Goal: Contribute content

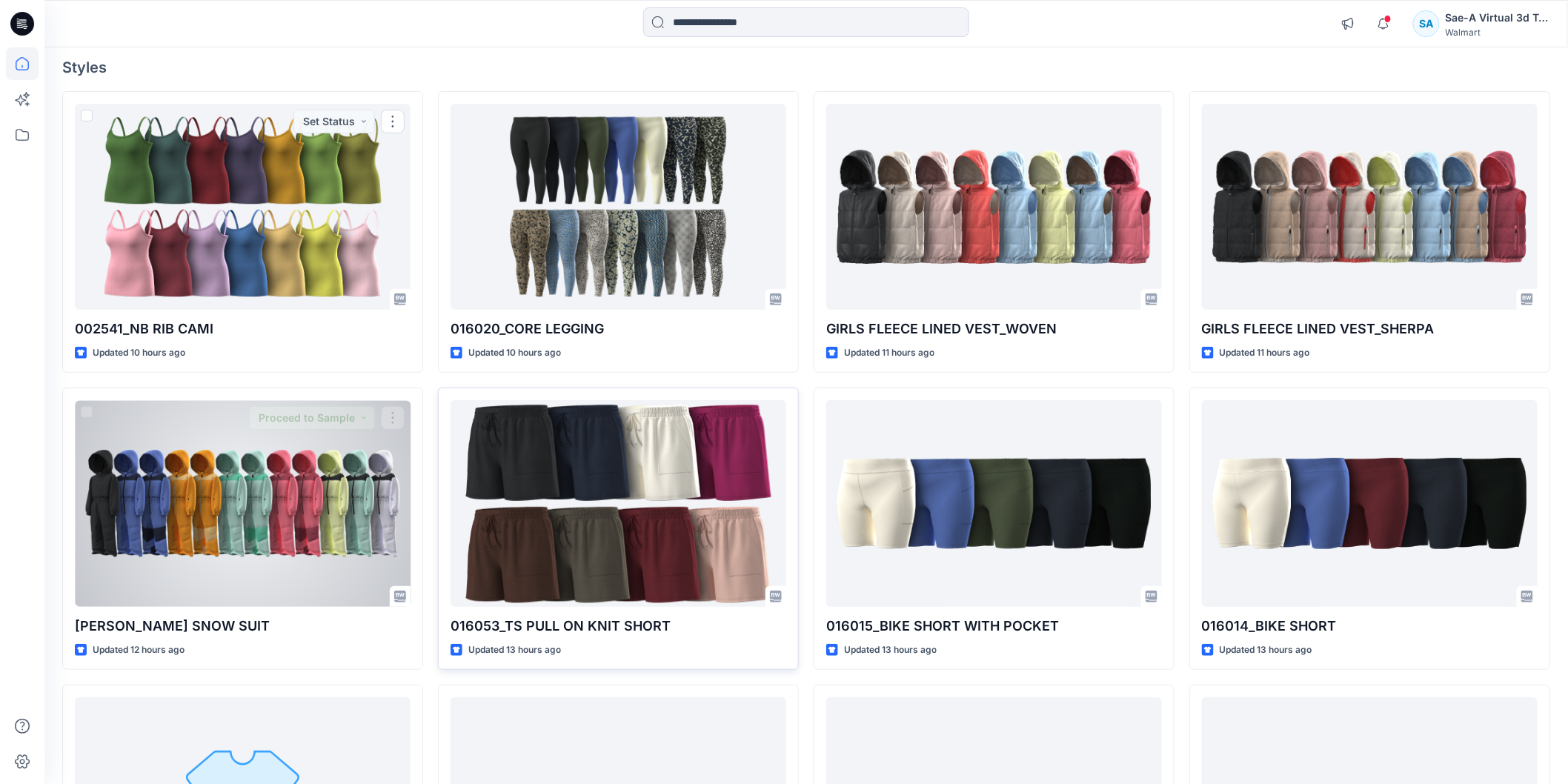
scroll to position [247, 0]
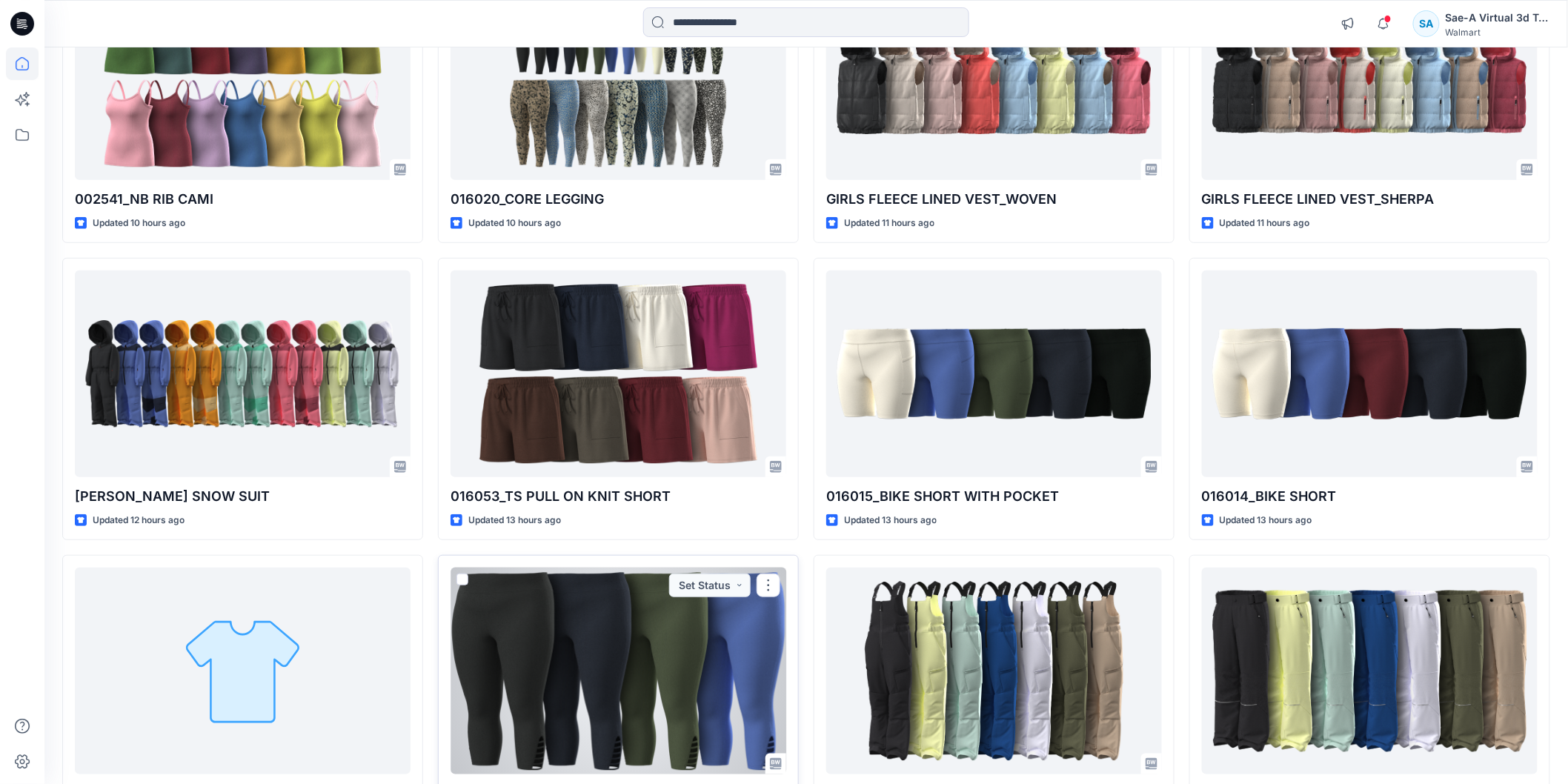
click at [683, 625] on div at bounding box center [618, 671] width 336 height 206
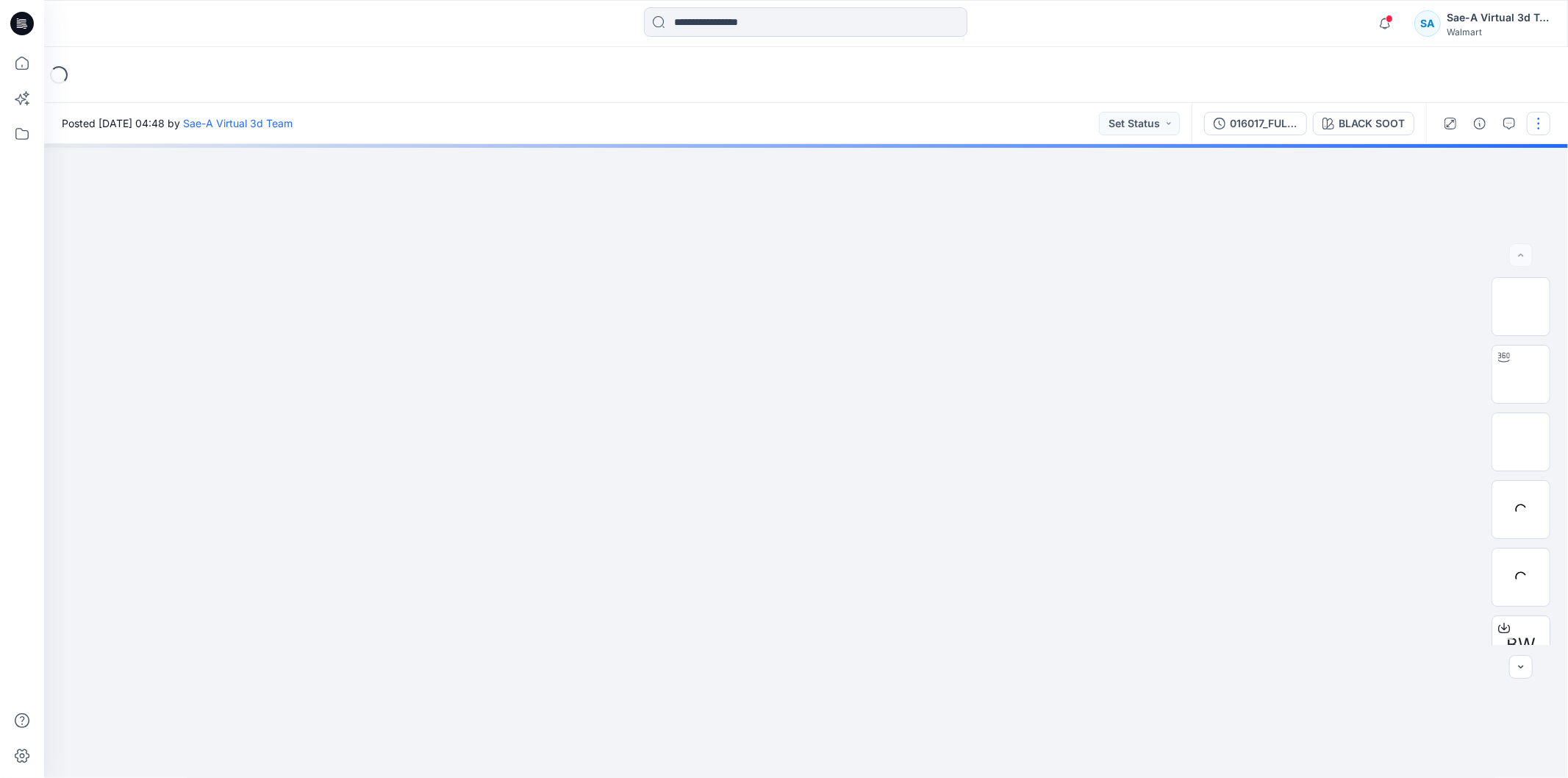
click at [1548, 123] on button "button" at bounding box center [1539, 124] width 23 height 23
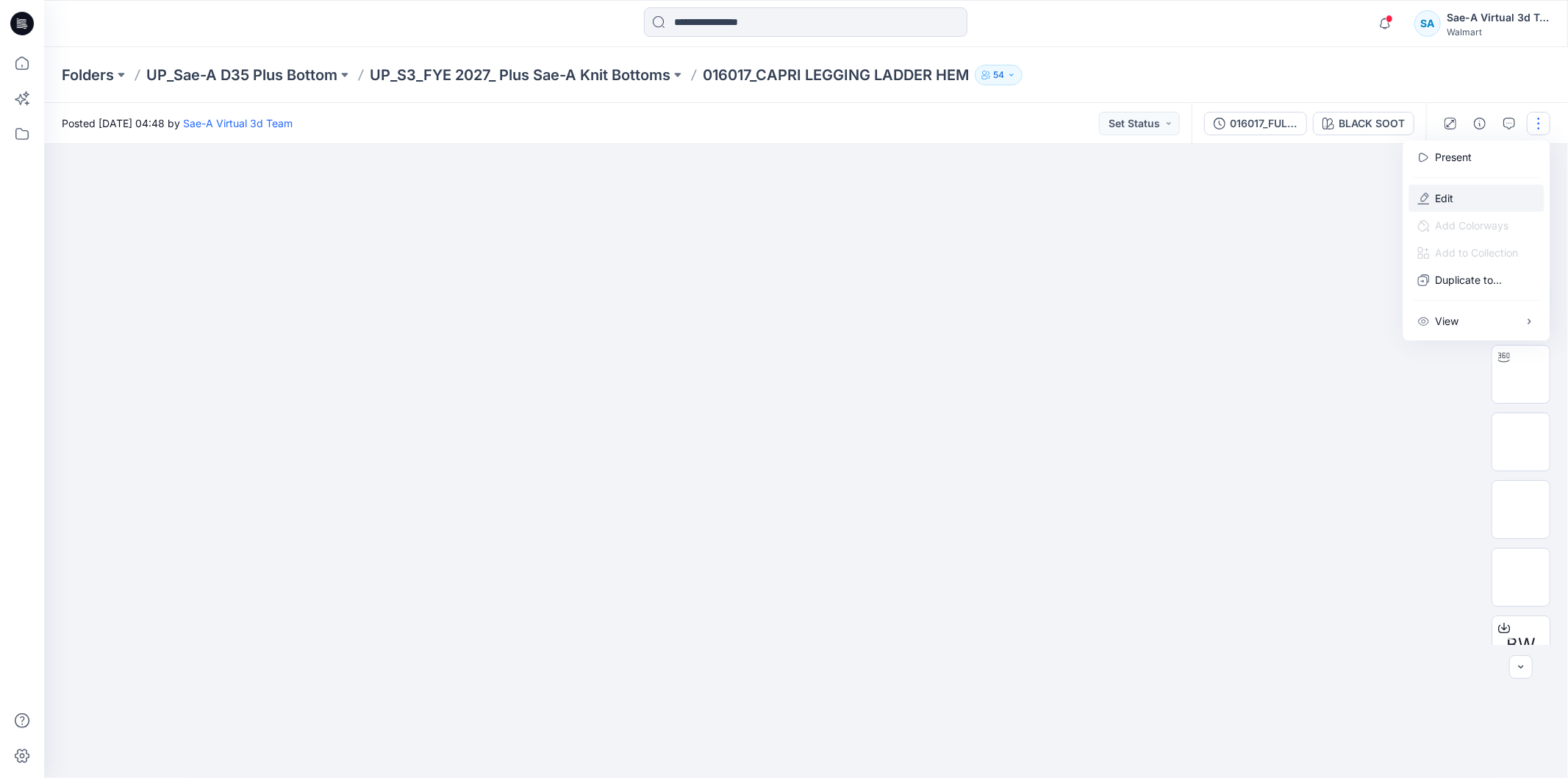
click at [1475, 200] on button "Edit" at bounding box center [1477, 198] width 135 height 27
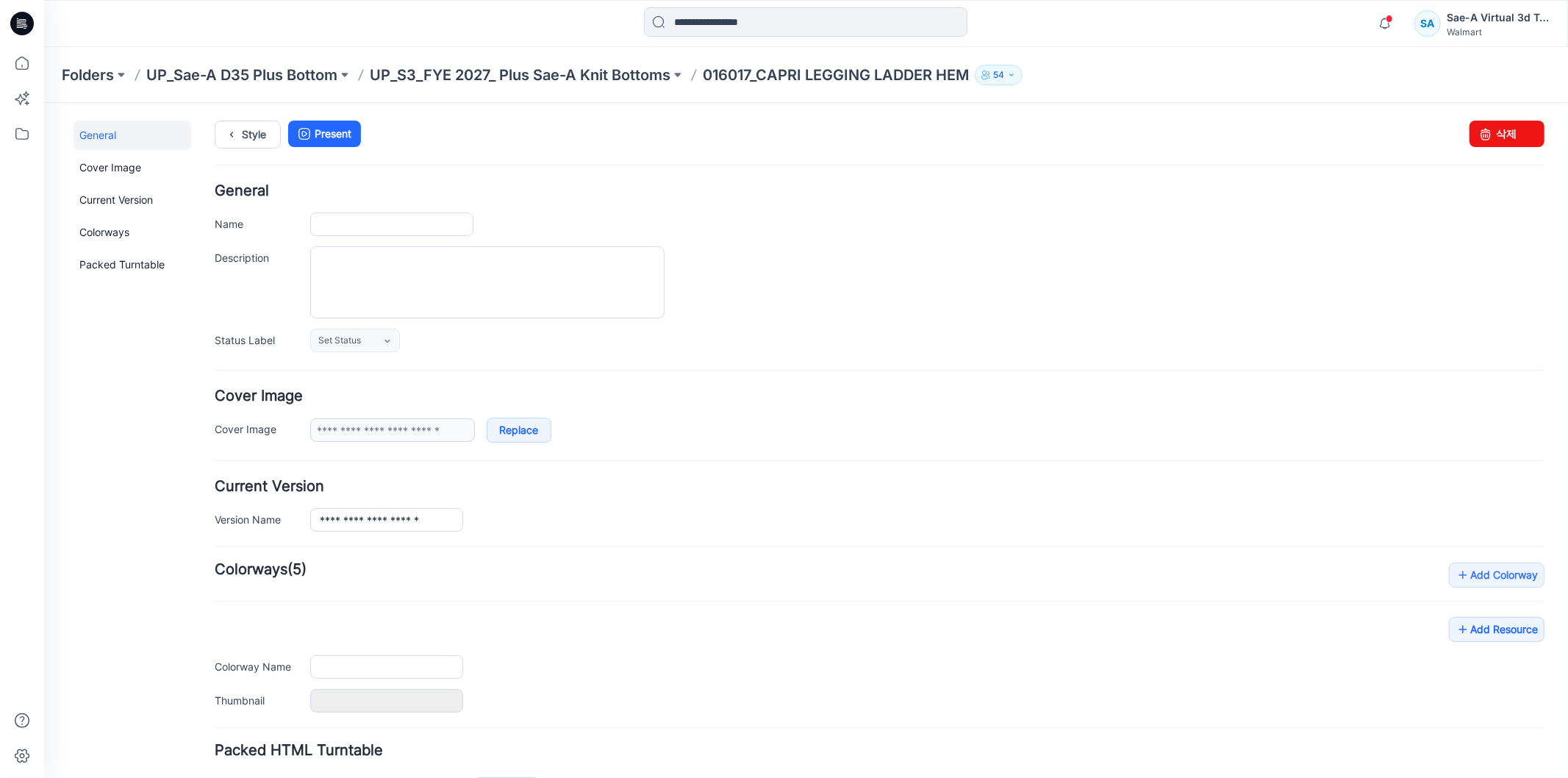
type input "**********"
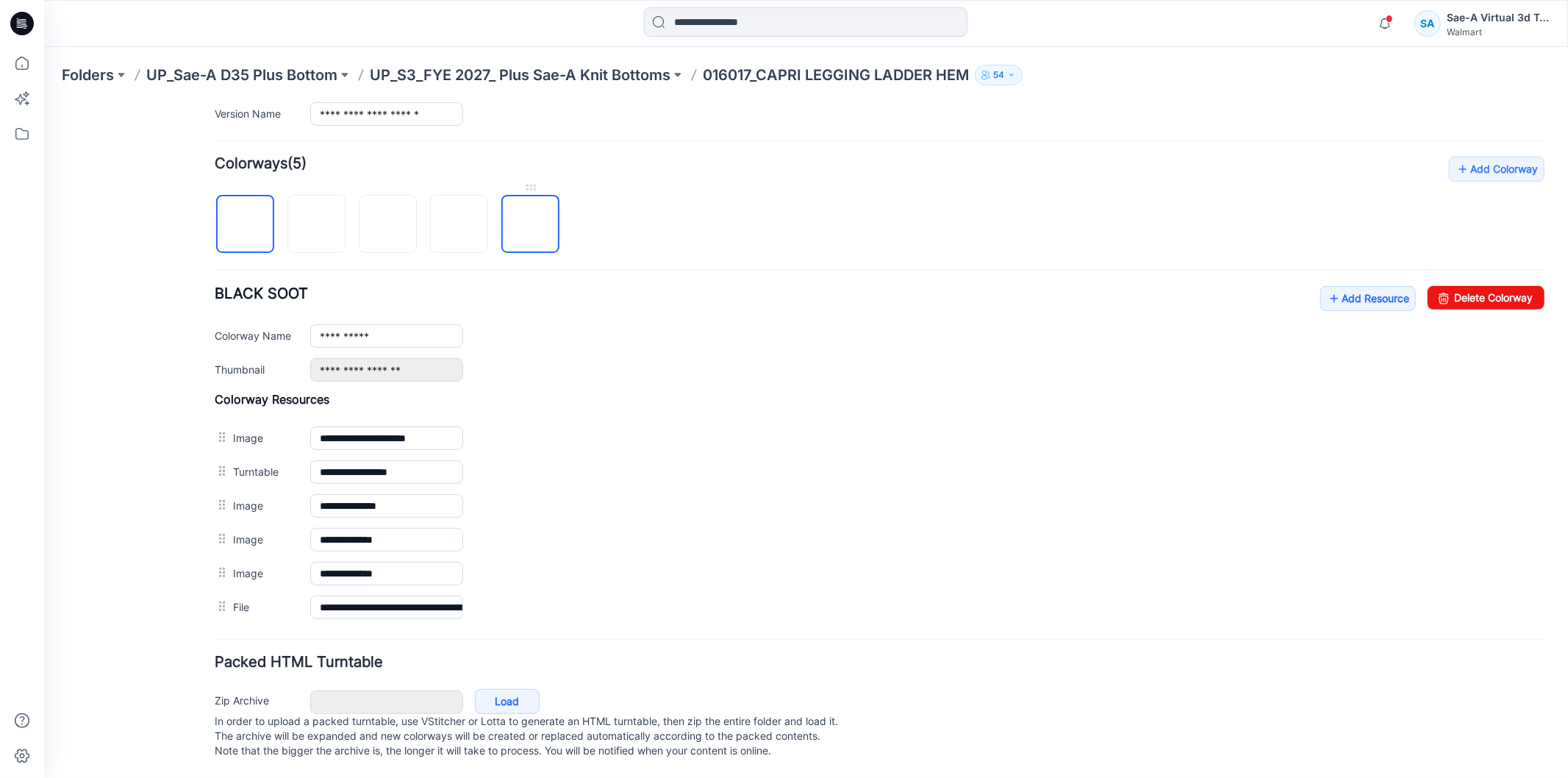
click at [530, 224] on img at bounding box center [530, 224] width 0 height 0
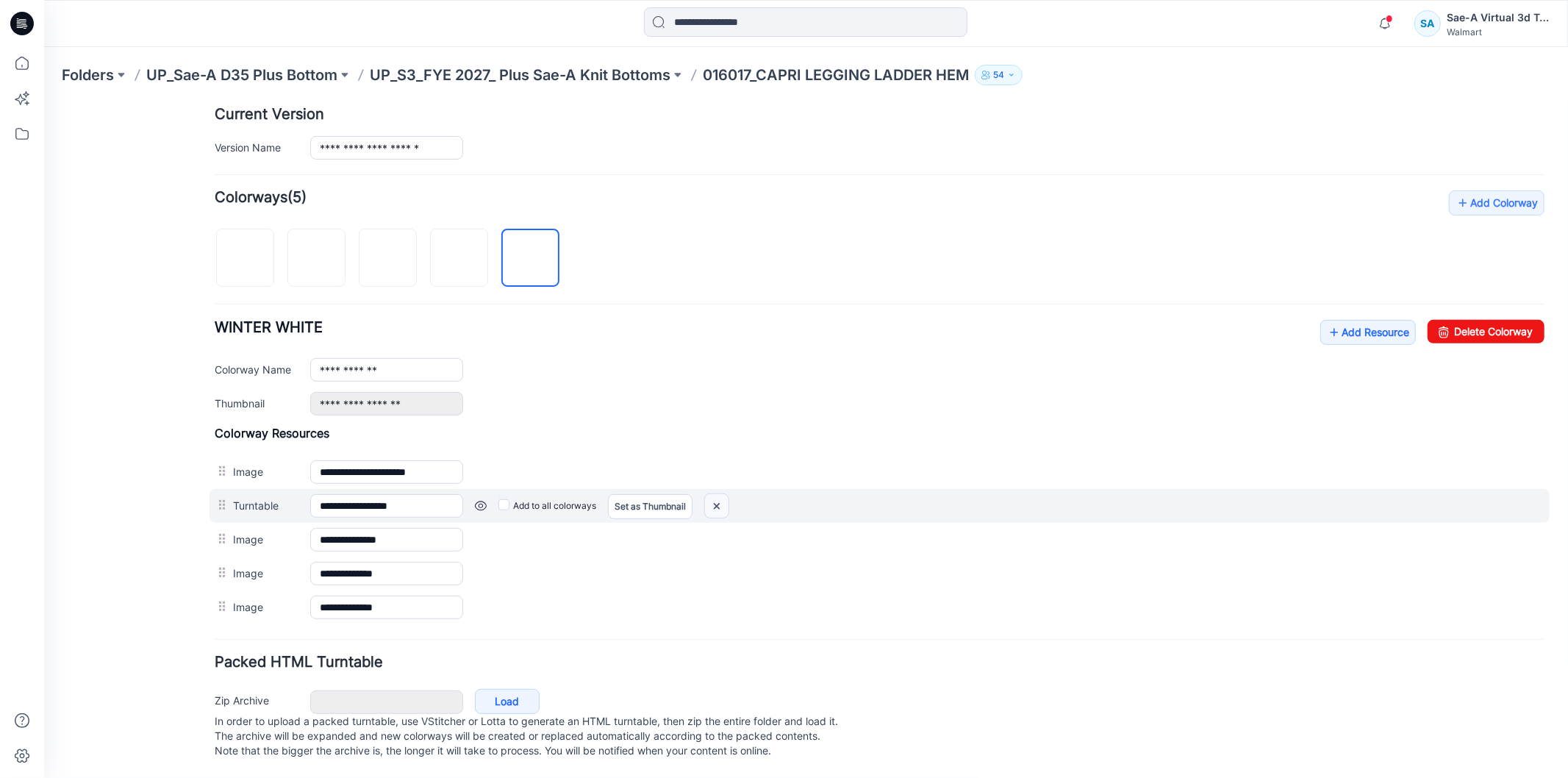
drag, startPoint x: 717, startPoint y: 494, endPoint x: 916, endPoint y: 192, distance: 361.7
click at [717, 494] on img at bounding box center [716, 505] width 23 height 24
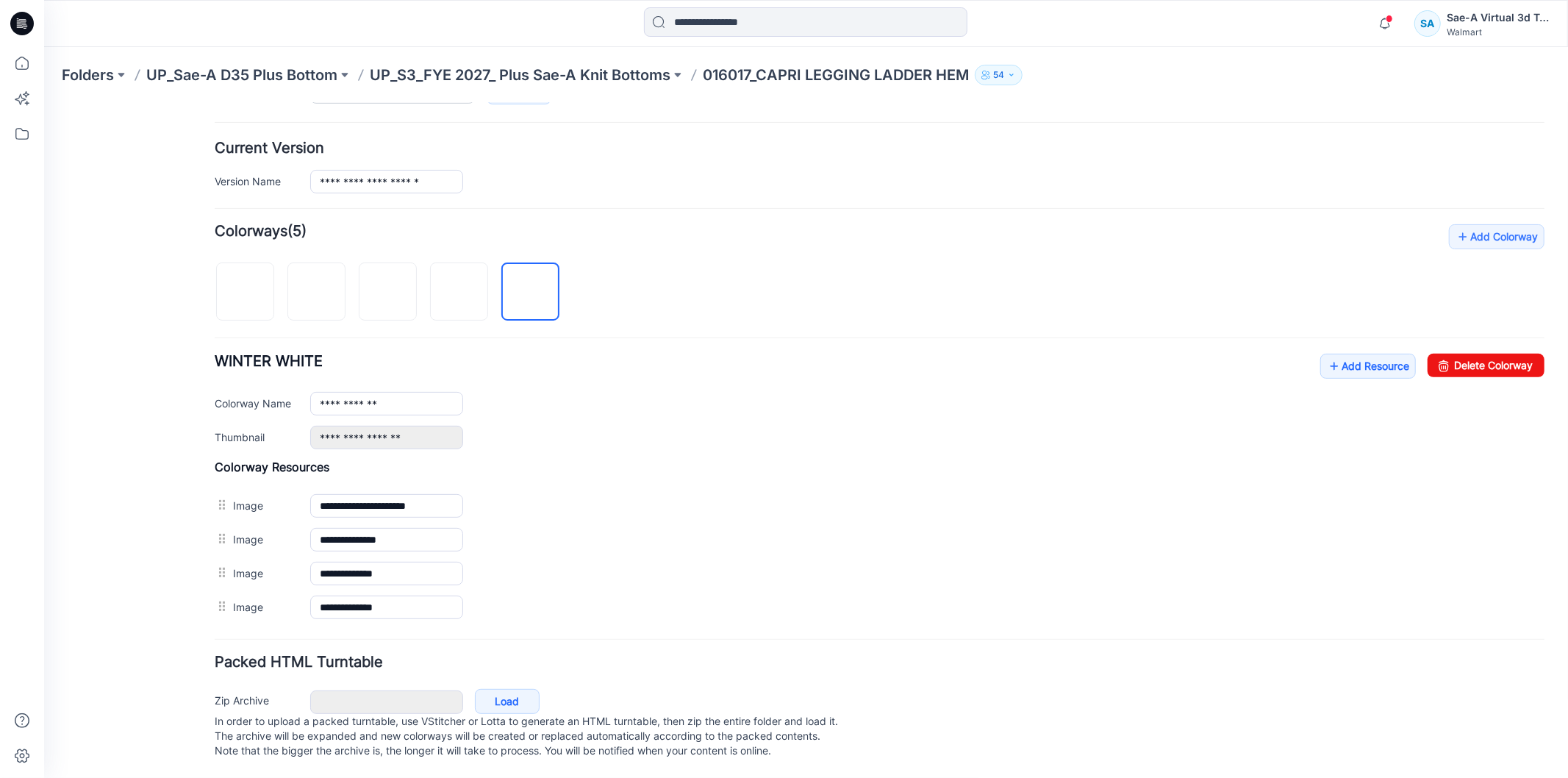
scroll to position [355, 0]
click at [43, 102] on img at bounding box center [43, 102] width 0 height 0
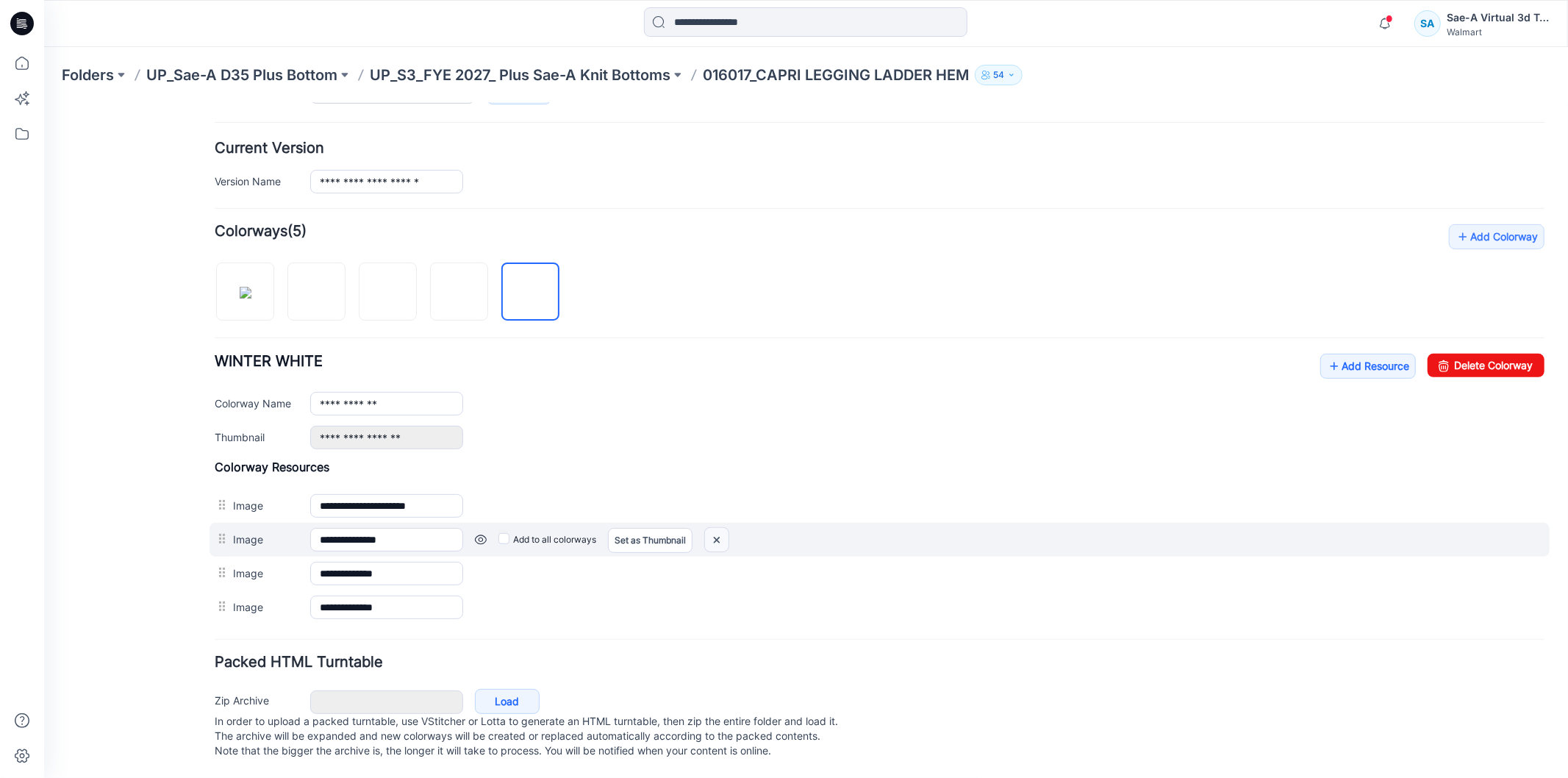
scroll to position [322, 0]
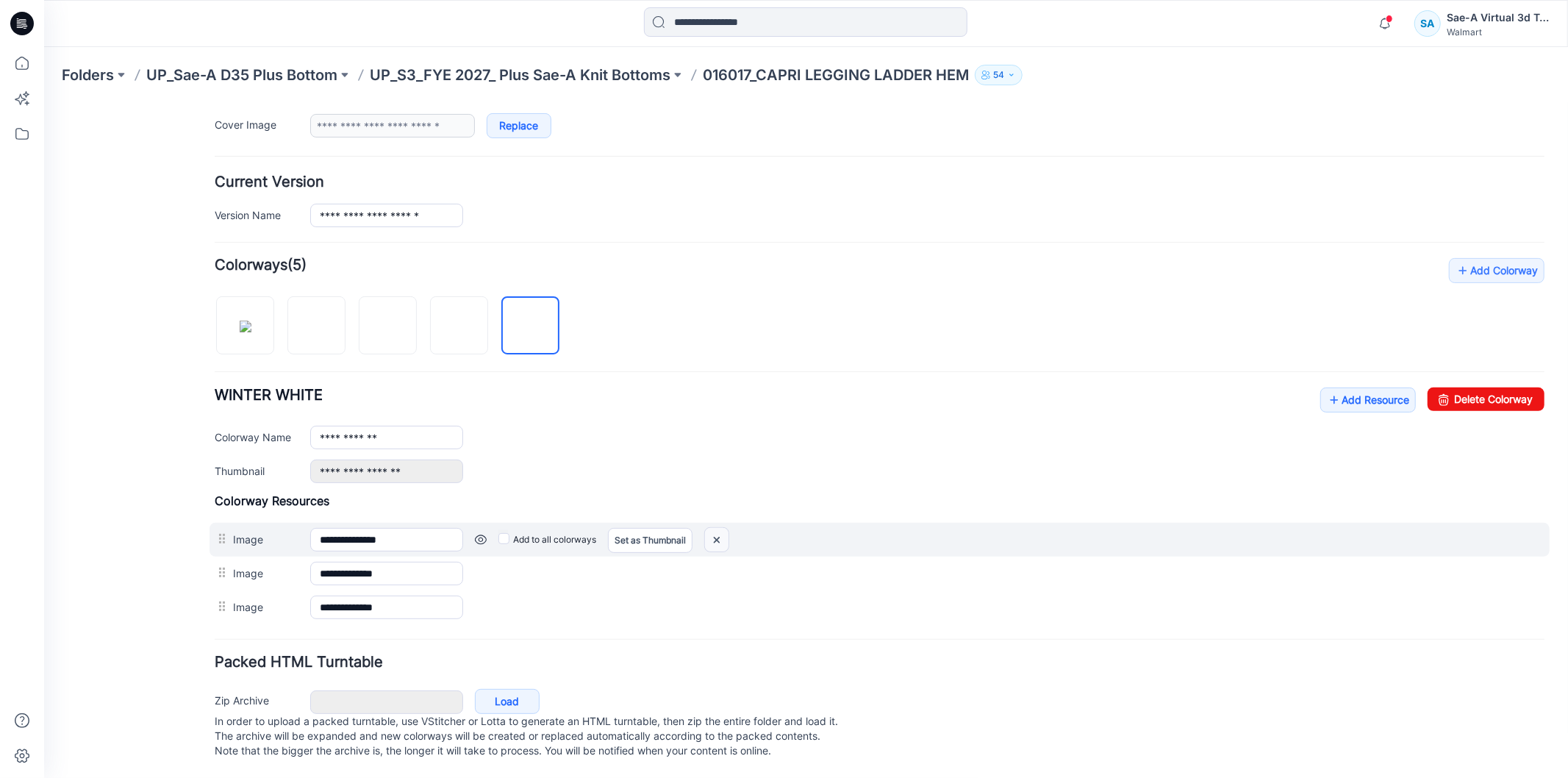
drag, startPoint x: 722, startPoint y: 522, endPoint x: 901, endPoint y: 172, distance: 393.1
click at [722, 528] on img at bounding box center [716, 539] width 23 height 24
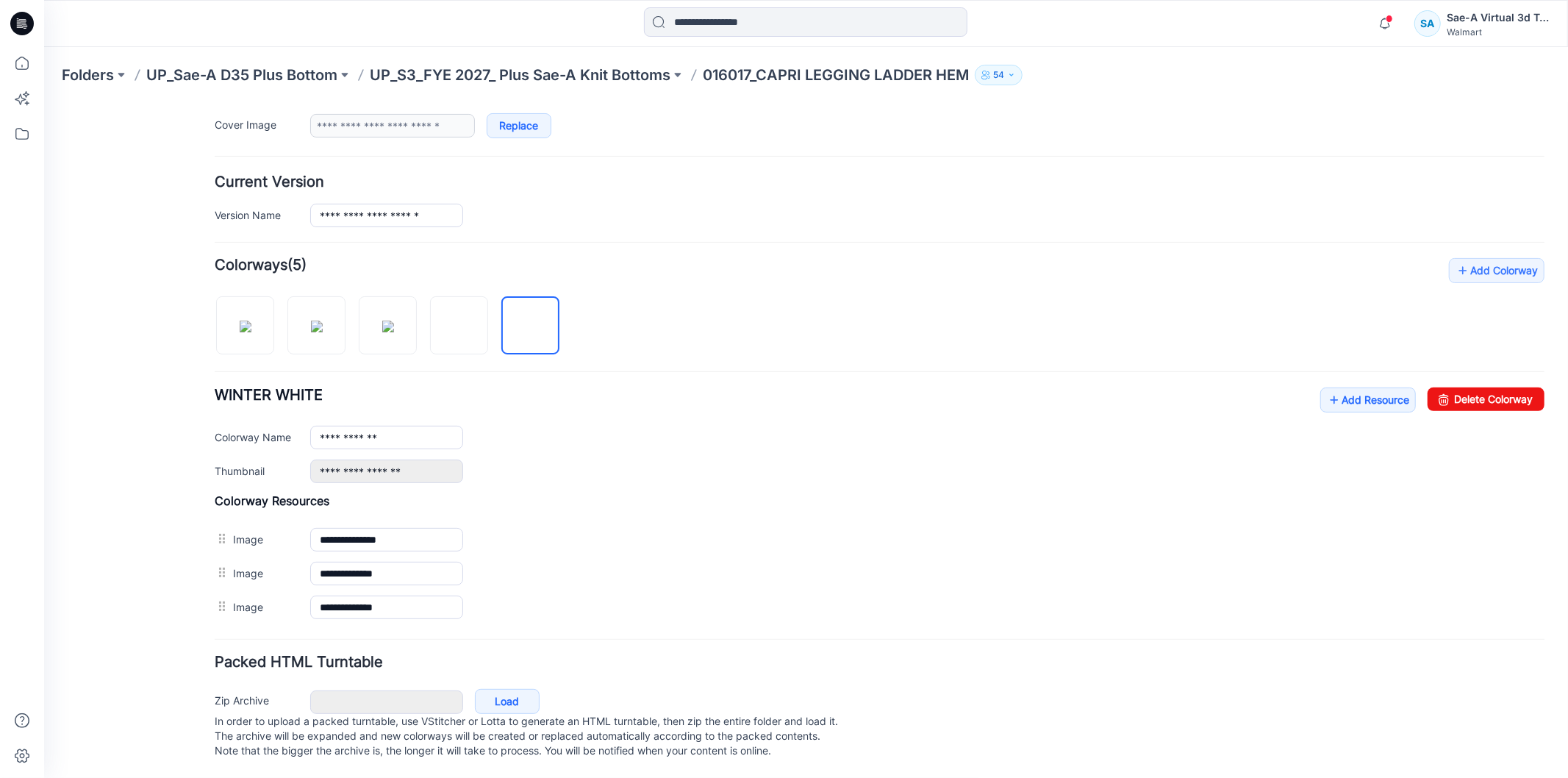
scroll to position [287, 0]
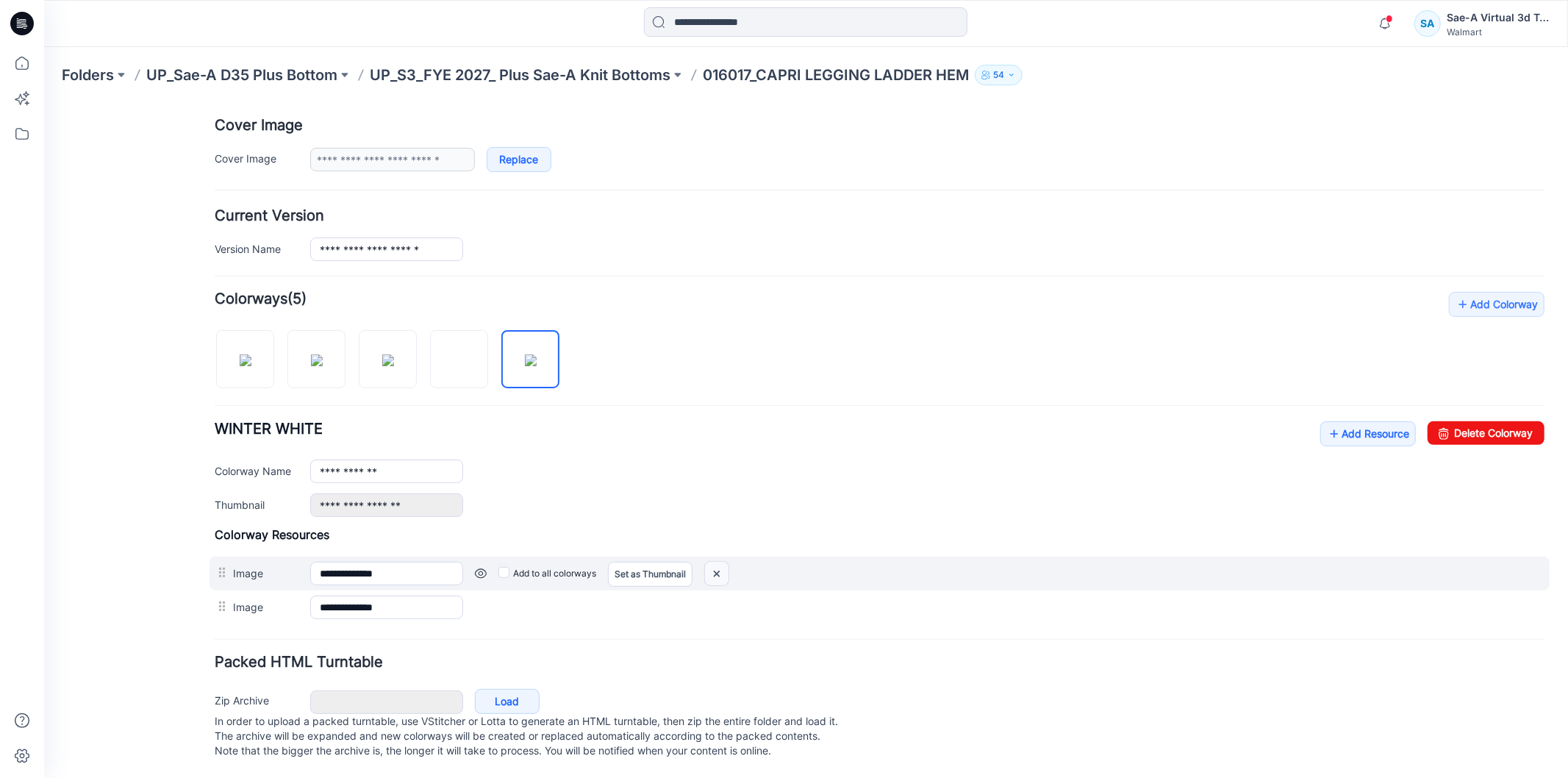
click at [724, 561] on img at bounding box center [716, 573] width 23 height 24
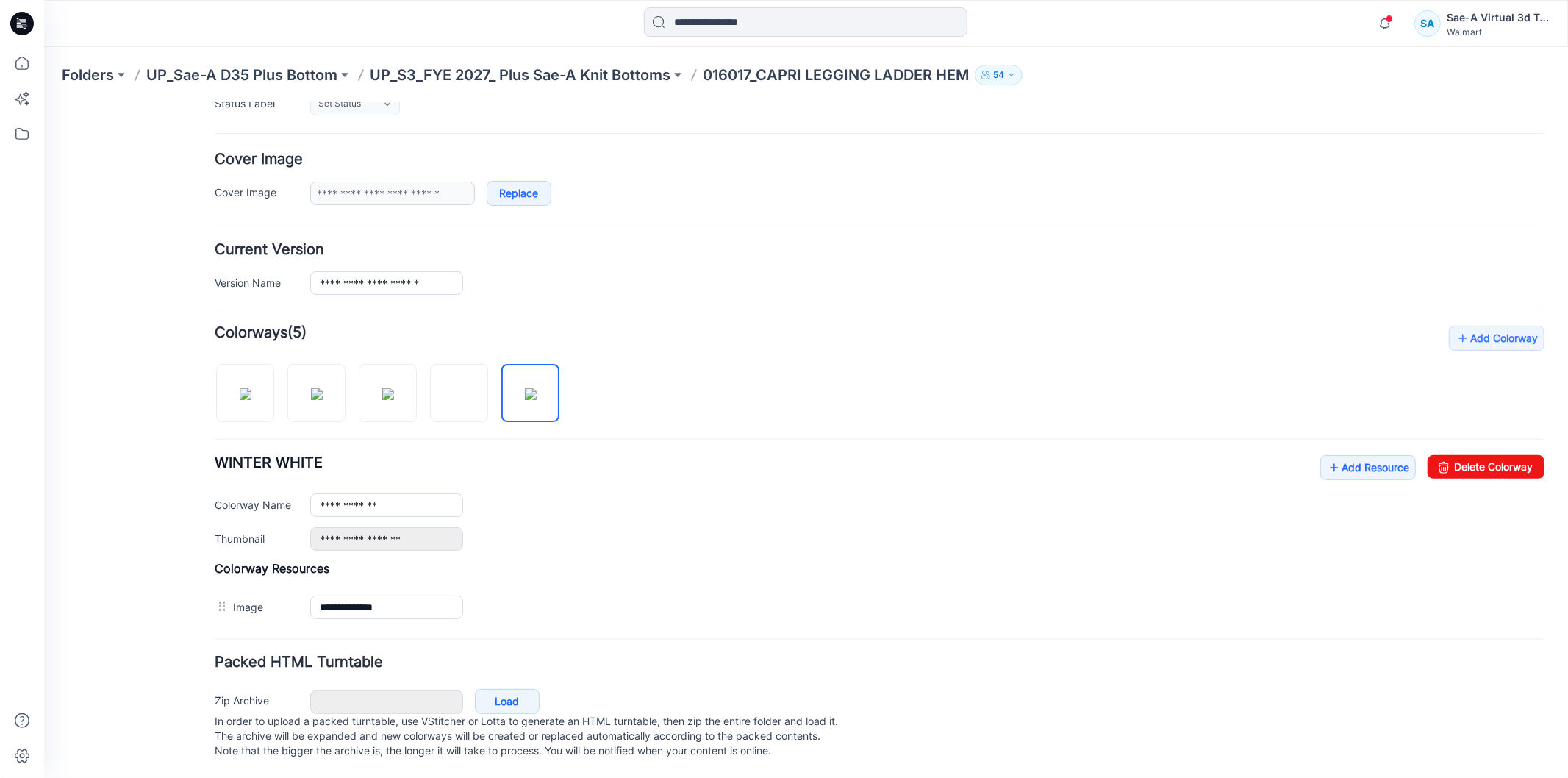
scroll to position [253, 0]
click at [43, 102] on img at bounding box center [43, 102] width 0 height 0
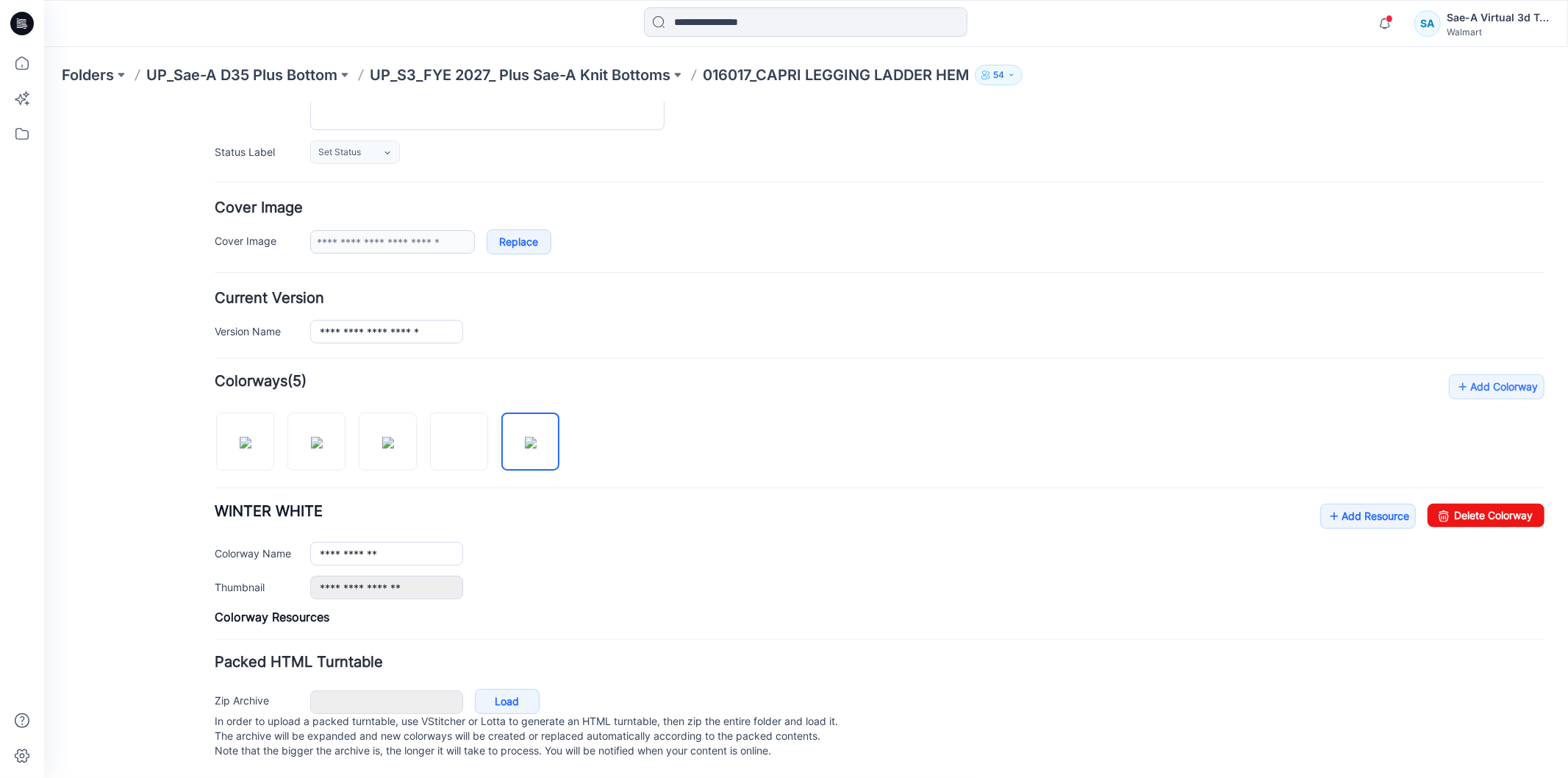
click at [677, 541] on div "**********" at bounding box center [927, 553] width 1235 height 23
click at [251, 436] on img at bounding box center [245, 442] width 12 height 12
type input "**********"
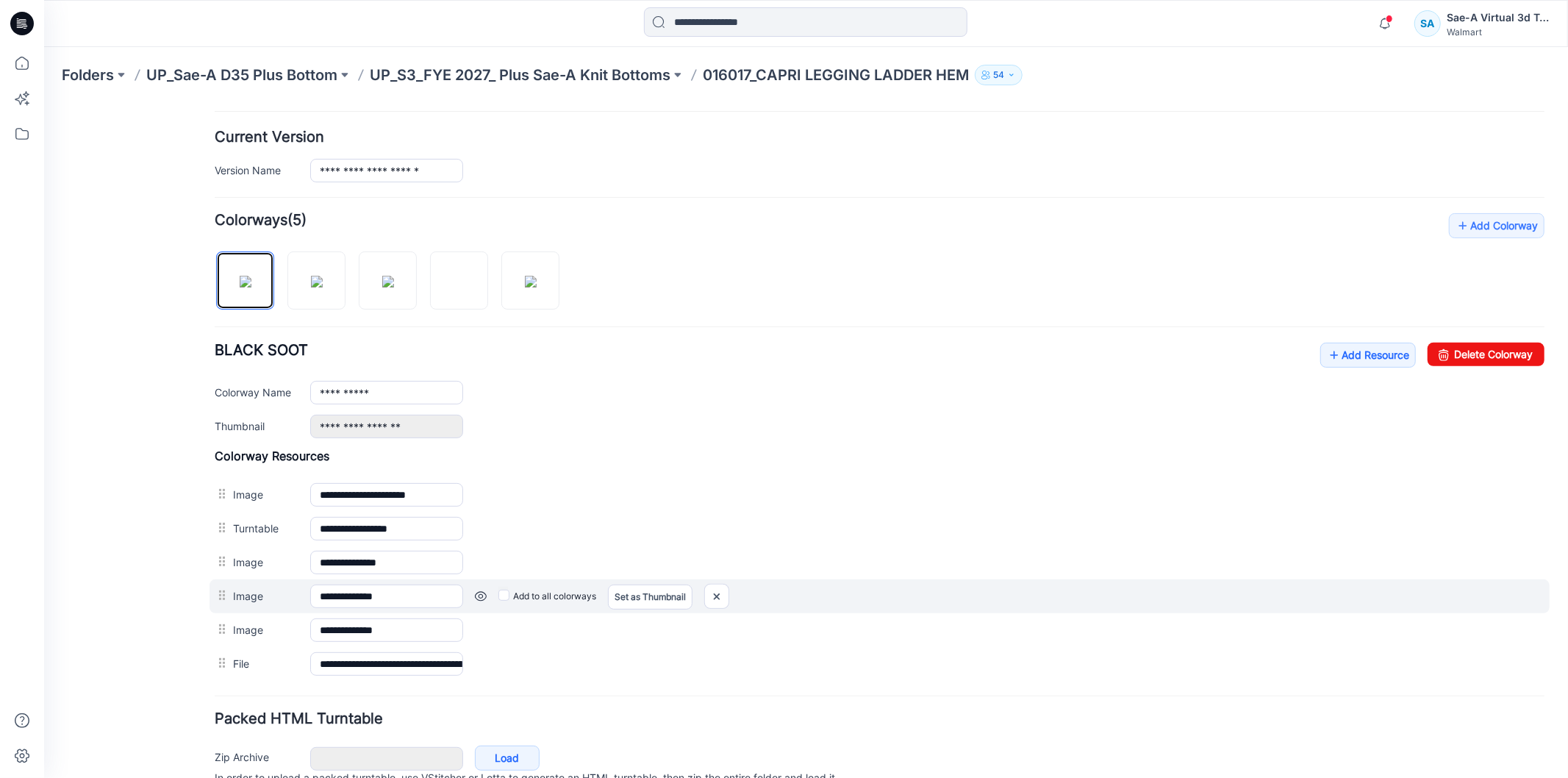
scroll to position [423, 0]
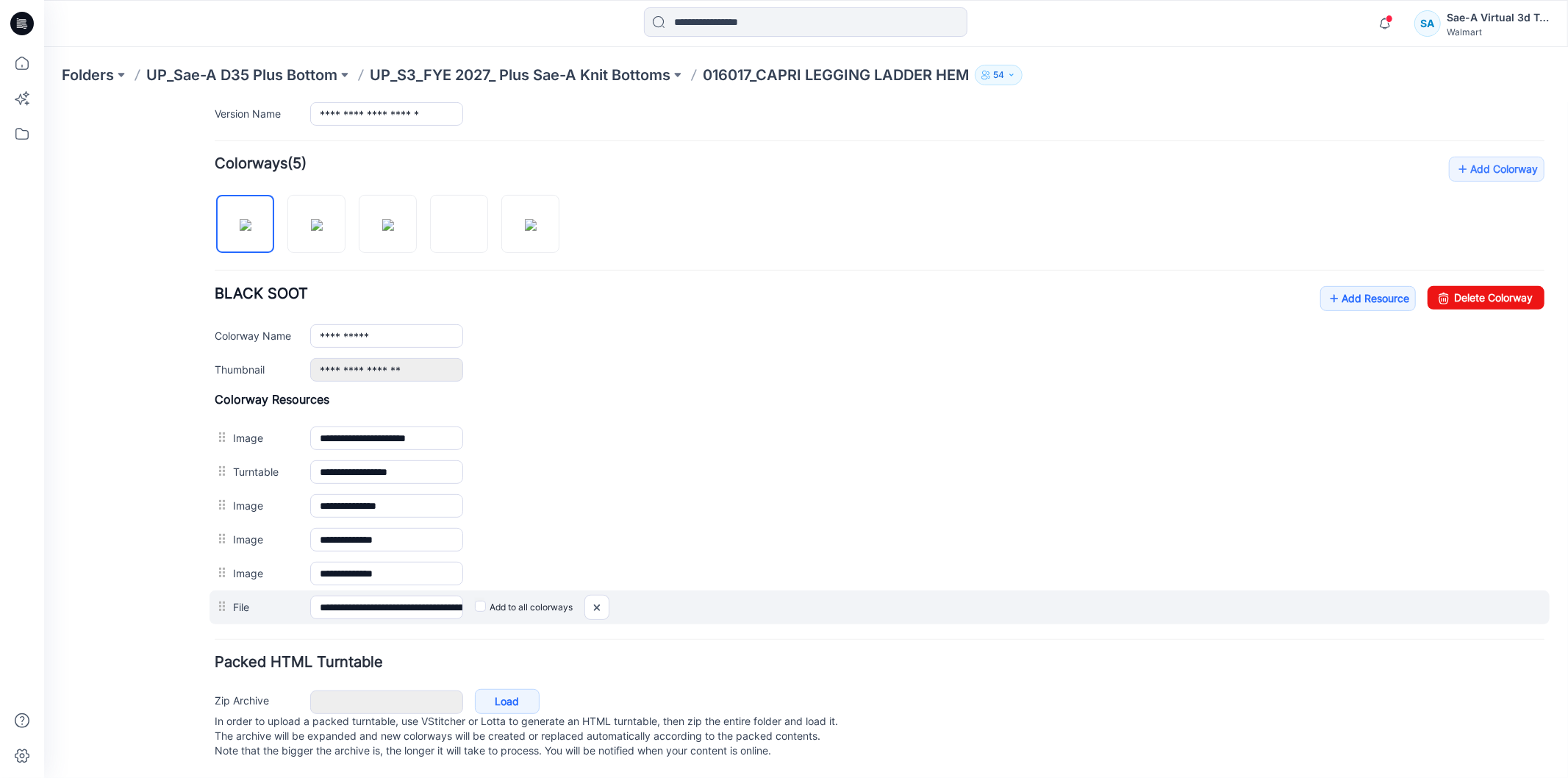
click at [494, 595] on label "Add to all colorways" at bounding box center [523, 607] width 98 height 23
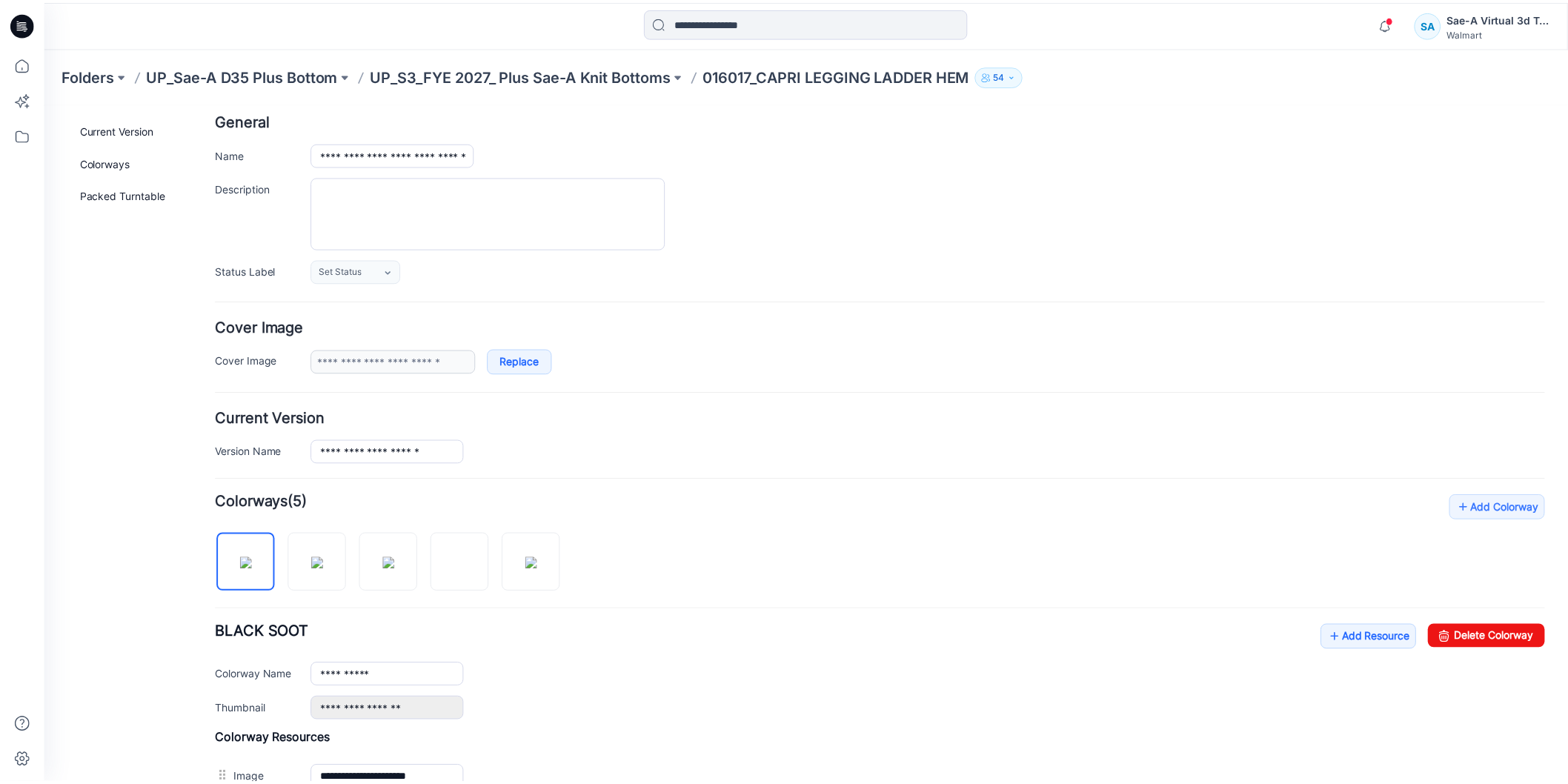
scroll to position [0, 0]
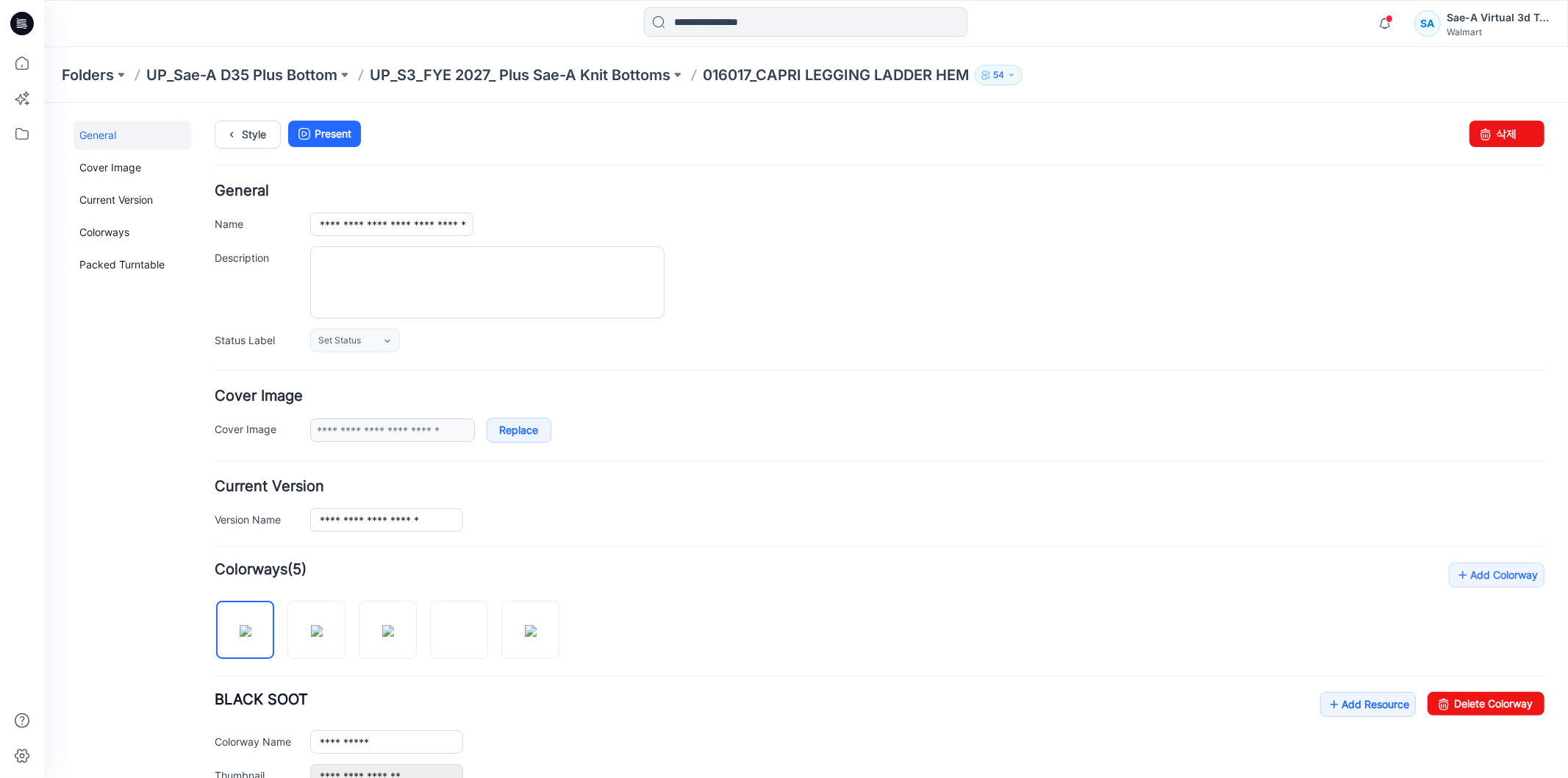
click at [15, 30] on icon at bounding box center [22, 23] width 23 height 23
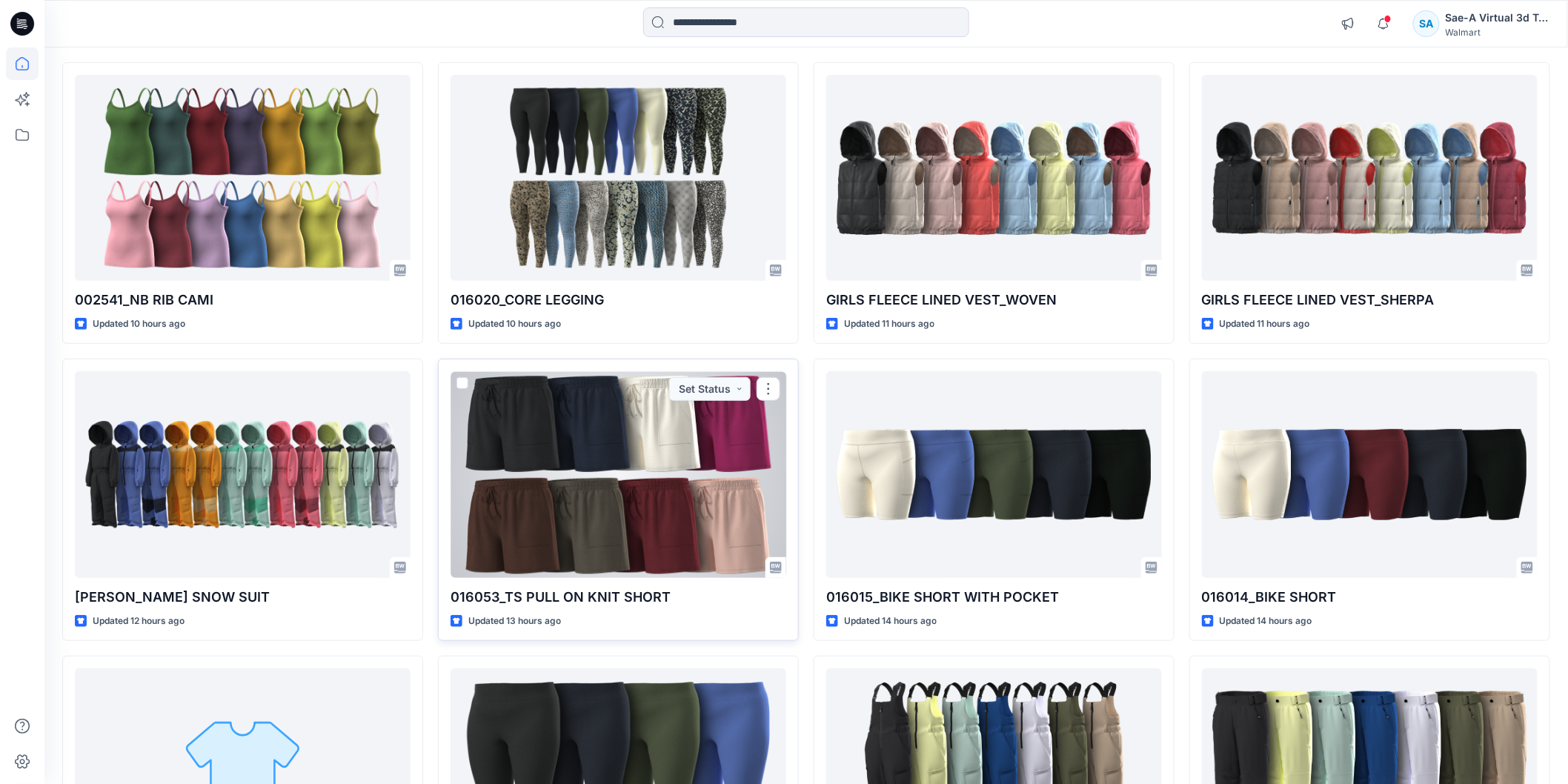
scroll to position [372, 0]
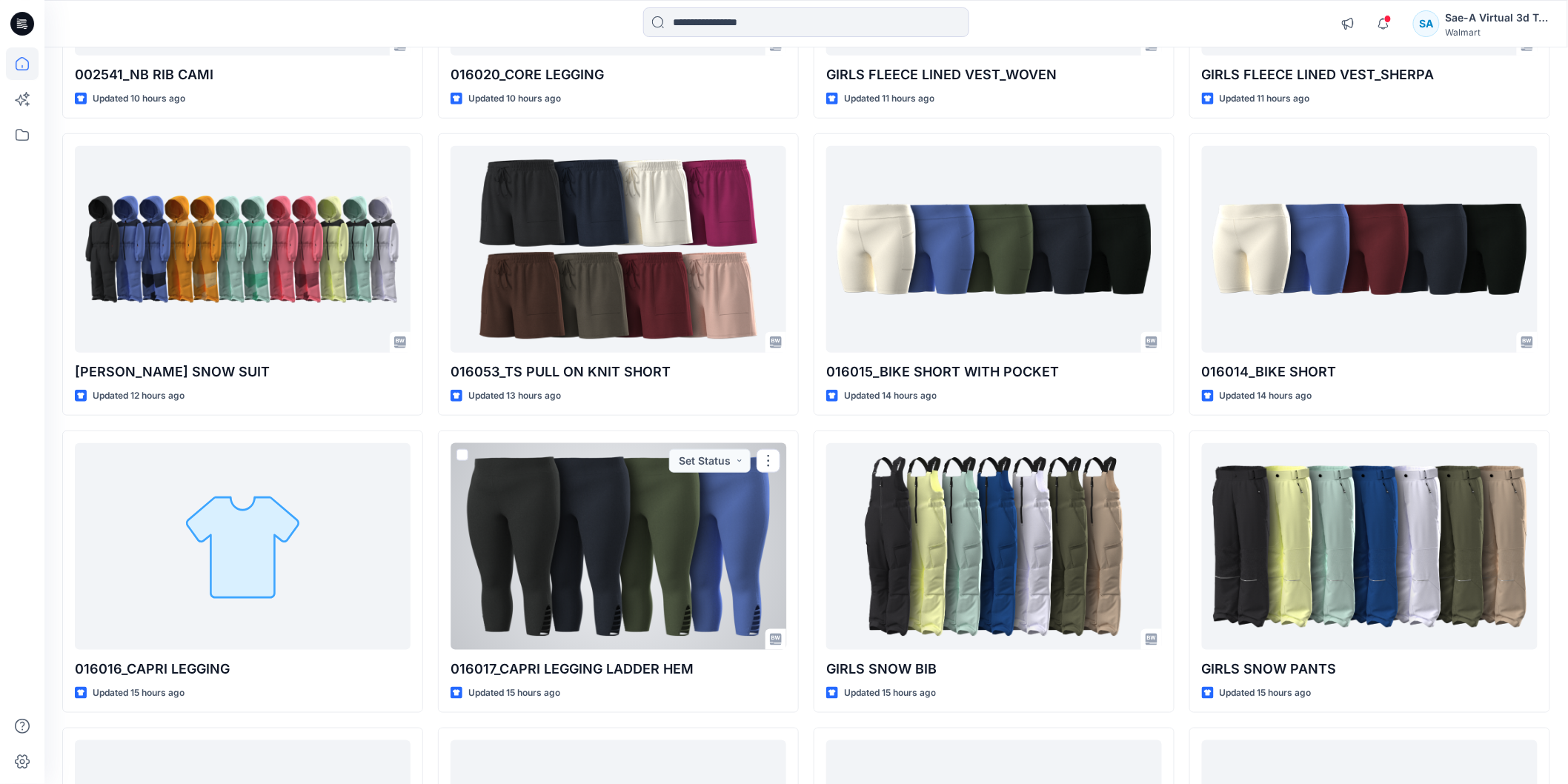
click at [727, 609] on div at bounding box center [618, 546] width 336 height 206
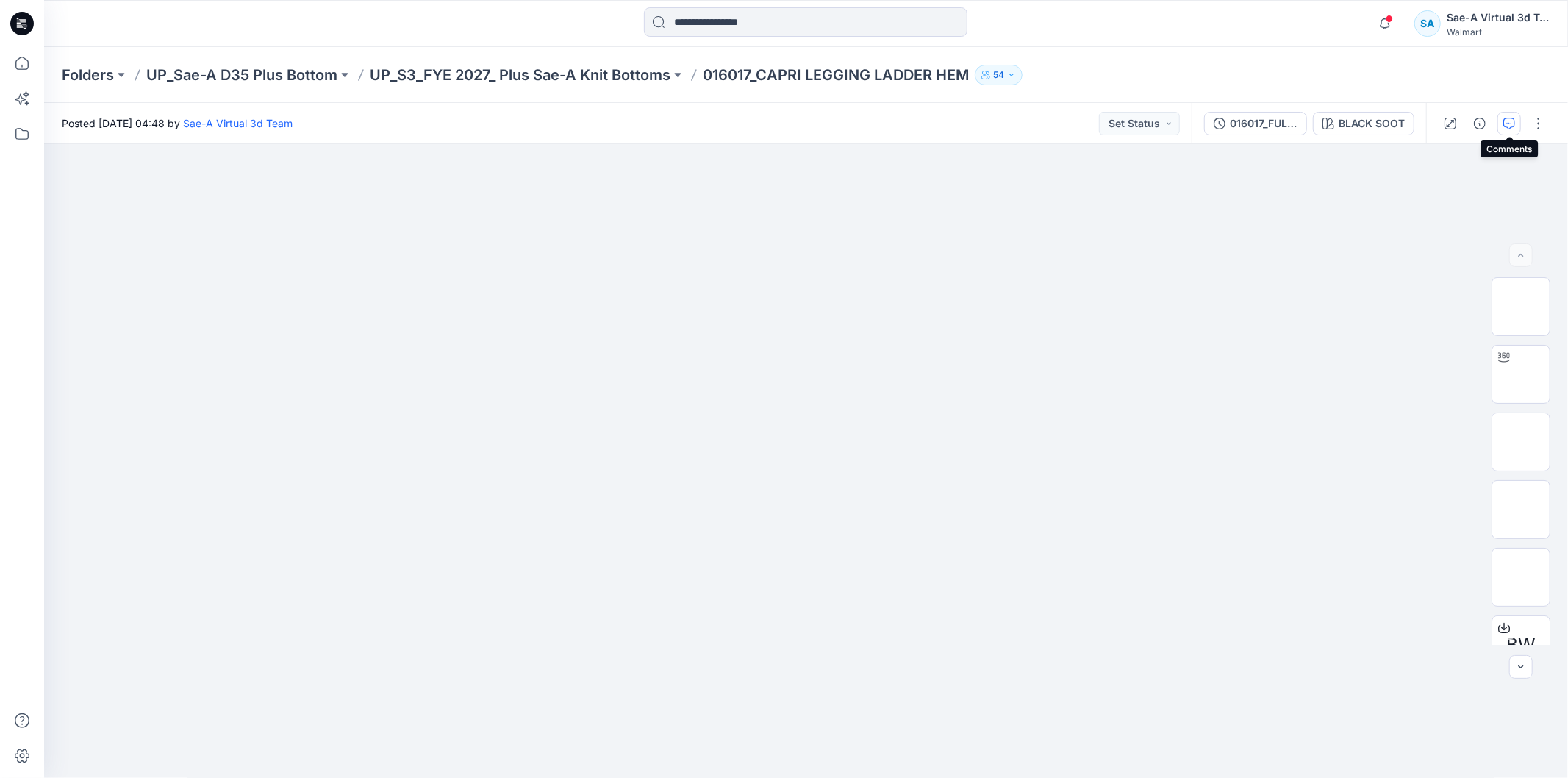
click at [1508, 126] on icon "button" at bounding box center [1509, 123] width 12 height 12
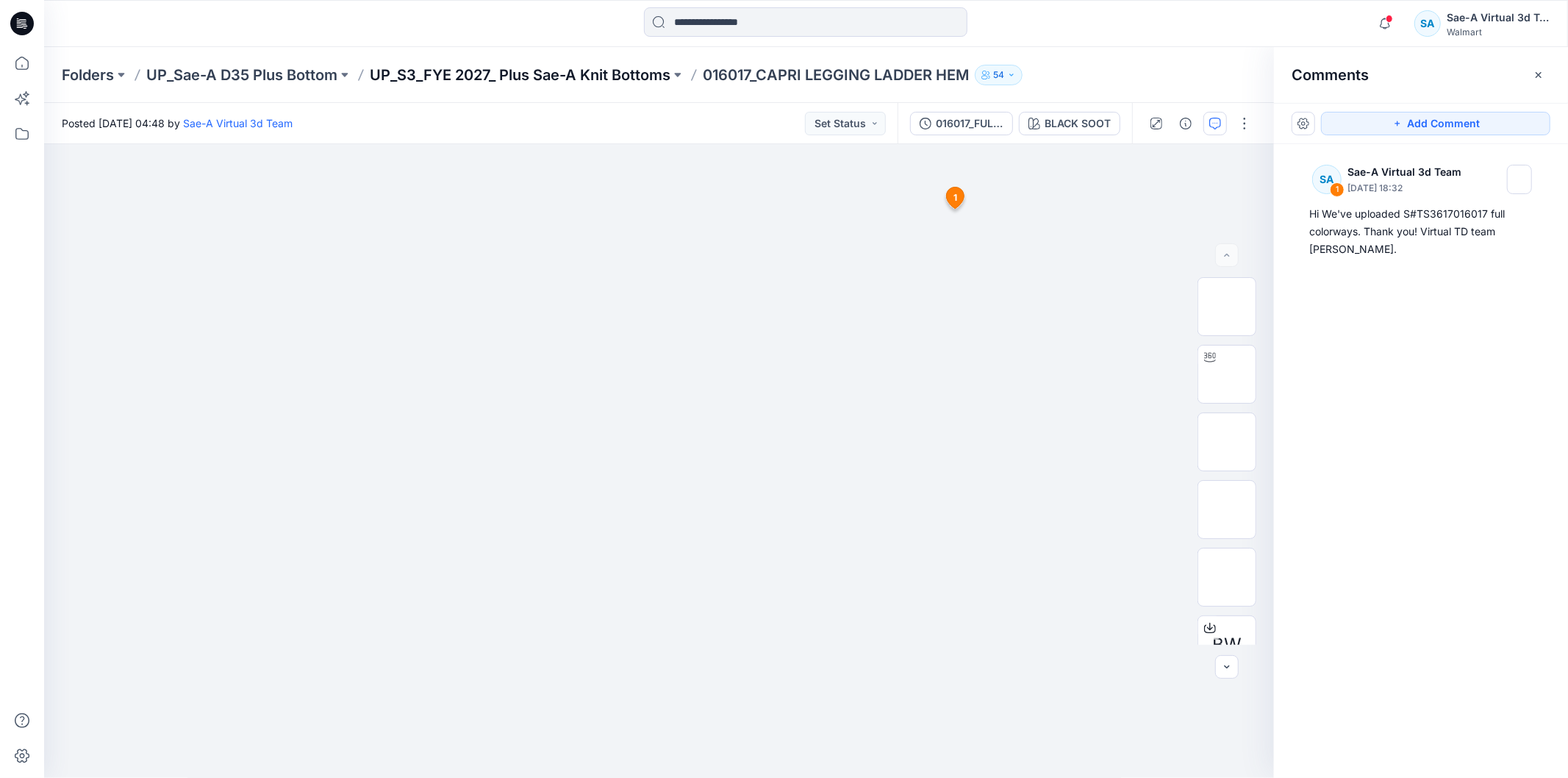
click at [562, 65] on p "UP_S3_FYE 2027_ Plus Sae-A Knit Bottoms" at bounding box center [519, 75] width 301 height 21
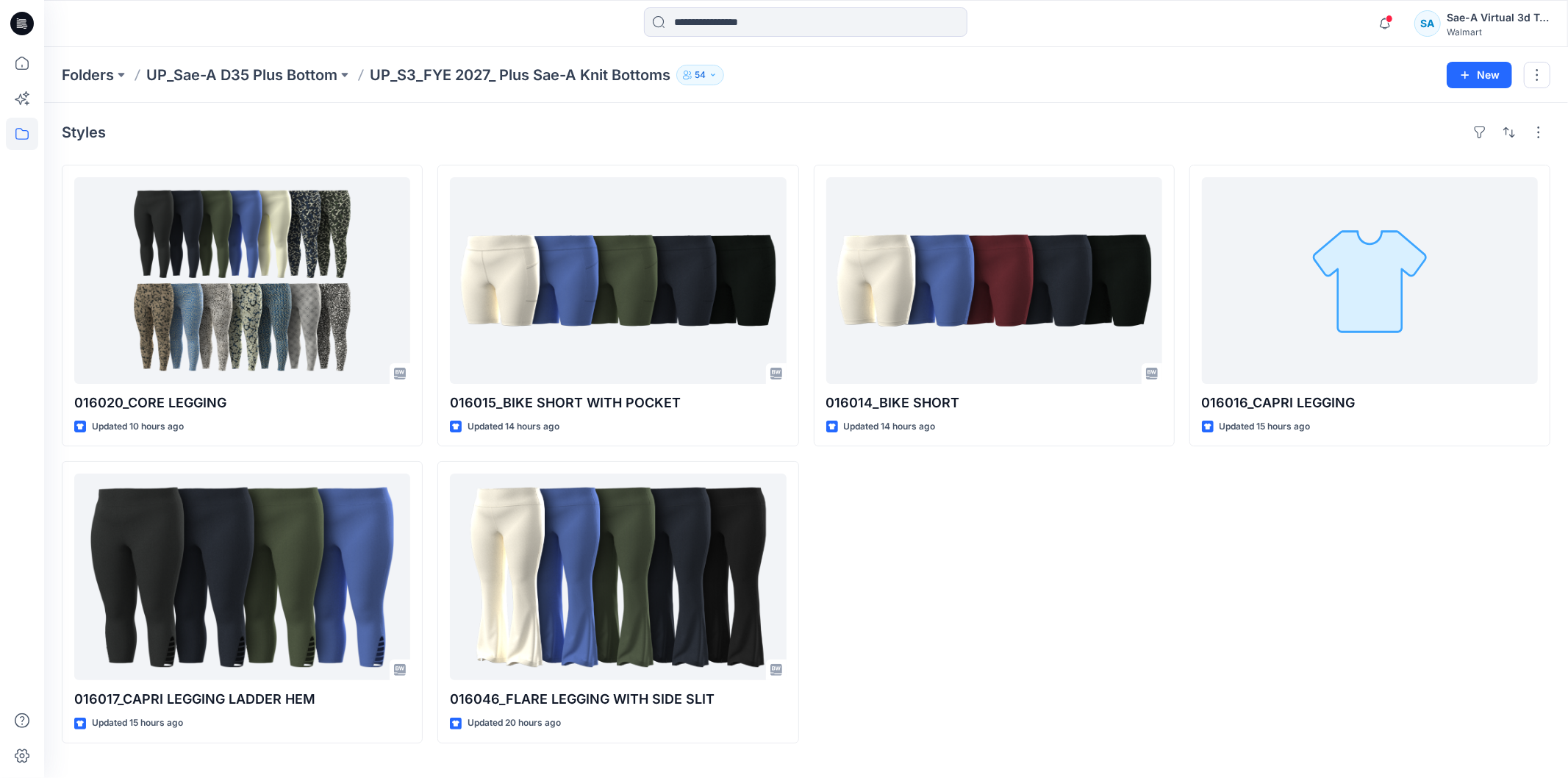
click at [1423, 602] on div "016016_CAPRI LEGGING Updated 15 hours ago" at bounding box center [1370, 454] width 361 height 579
